Goal: Check status: Verify the current state of an ongoing process or item

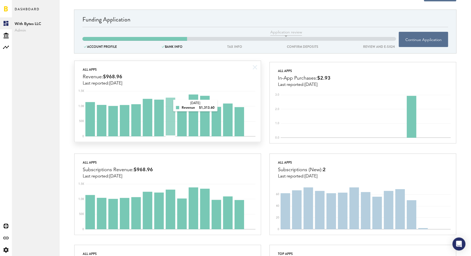
scroll to position [7, 0]
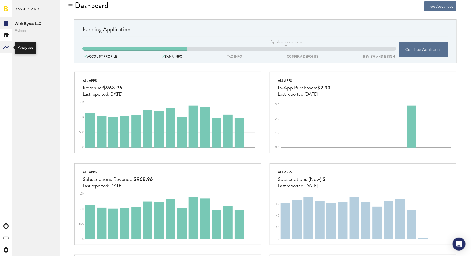
click at [5, 50] on rect at bounding box center [6, 47] width 7 height 7
click at [35, 27] on link "Monetization" at bounding box center [36, 23] width 48 height 12
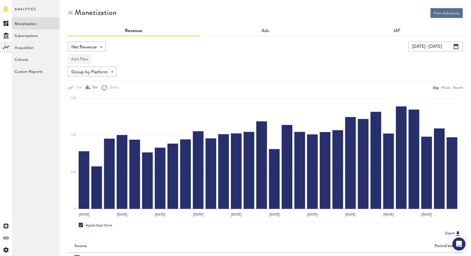
click at [85, 60] on button "Add Filter" at bounding box center [80, 59] width 24 height 10
click at [89, 83] on li "Apps" at bounding box center [88, 83] width 34 height 10
click at [104, 63] on div "Apps - All Active Inactive Capture AI - Realistic Photos Critique AI Gloss Up H…" at bounding box center [89, 59] width 43 height 10
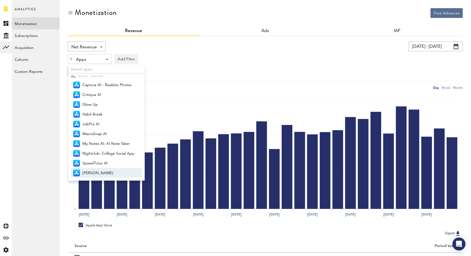
click at [97, 174] on span "[PERSON_NAME]" at bounding box center [109, 172] width 52 height 9
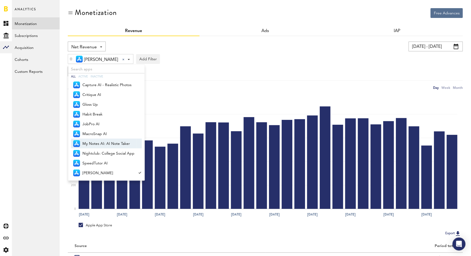
click at [221, 235] on div "Export" at bounding box center [265, 233] width 395 height 7
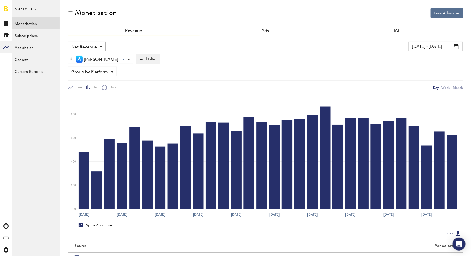
click at [114, 60] on div "[PERSON_NAME] Sunny Pal All Active Inactive Capture AI - Realistic Photos Criti…" at bounding box center [100, 59] width 65 height 10
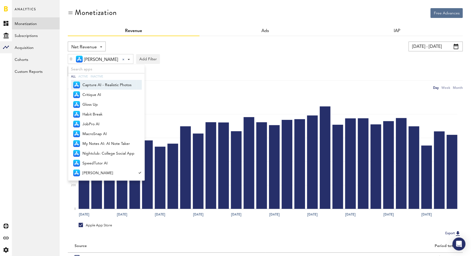
click at [105, 84] on span "Capture AI - Realistic Photos" at bounding box center [109, 84] width 52 height 9
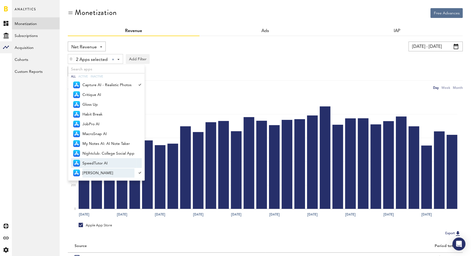
click at [98, 176] on span "[PERSON_NAME]" at bounding box center [109, 172] width 52 height 9
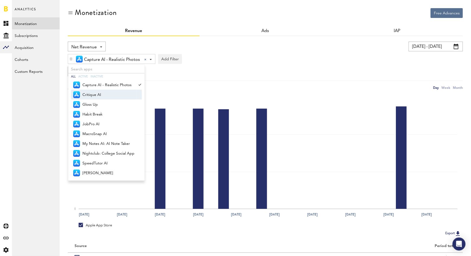
click at [100, 93] on span "Critique AI" at bounding box center [109, 94] width 52 height 9
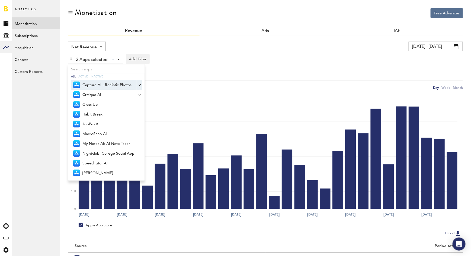
click at [123, 83] on span "Capture AI - Realistic Photos" at bounding box center [109, 84] width 52 height 9
click at [191, 77] on div "Net Revenue Net Revenue Gross Revenue Profit [DATE] - [DATE] Last 30 days Last …" at bounding box center [265, 66] width 395 height 49
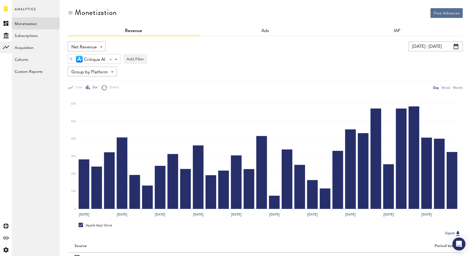
click at [115, 60] on div "Critique AI Critique AI All Active Inactive Capture AI - Realistic Photos Criti…" at bounding box center [94, 59] width 52 height 10
